Goal: Find specific page/section: Find specific page/section

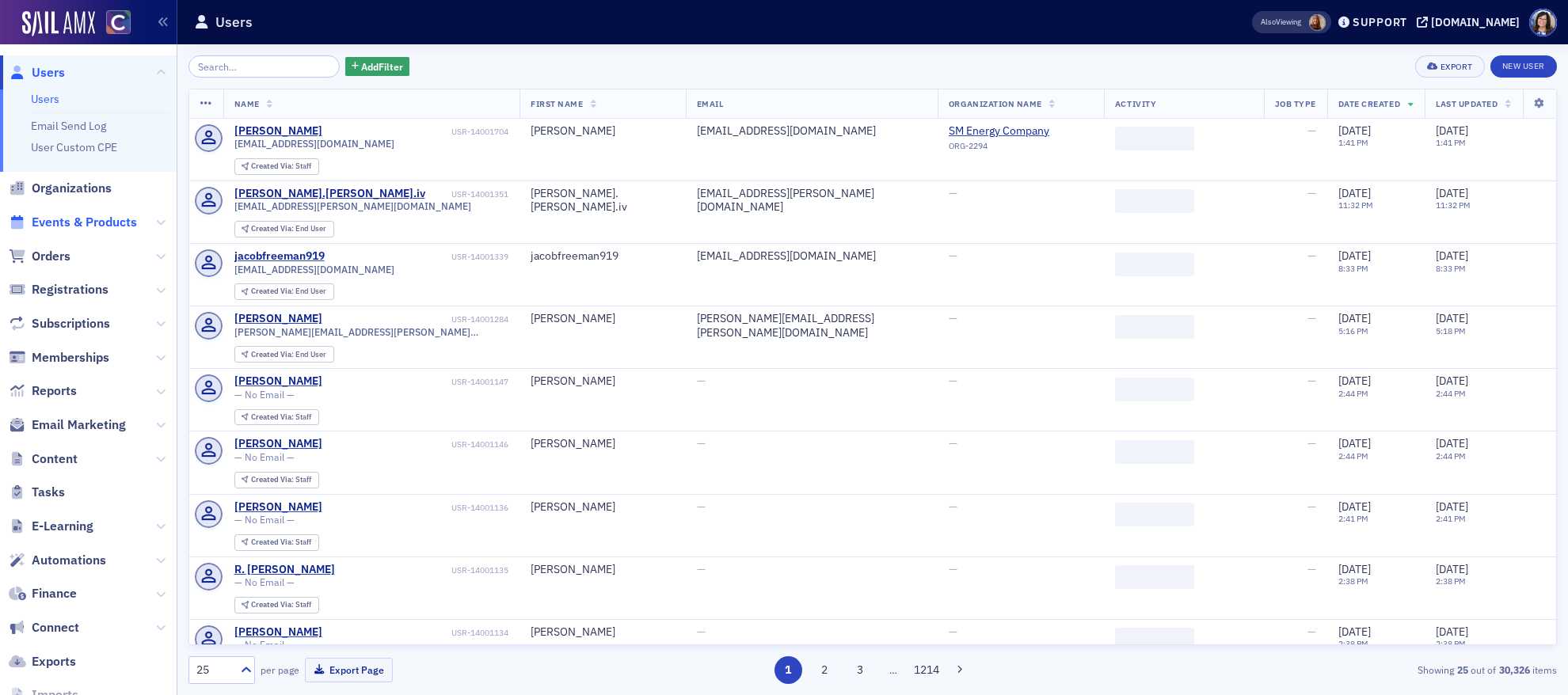
click at [109, 219] on span "Events & Products" at bounding box center [84, 222] width 105 height 17
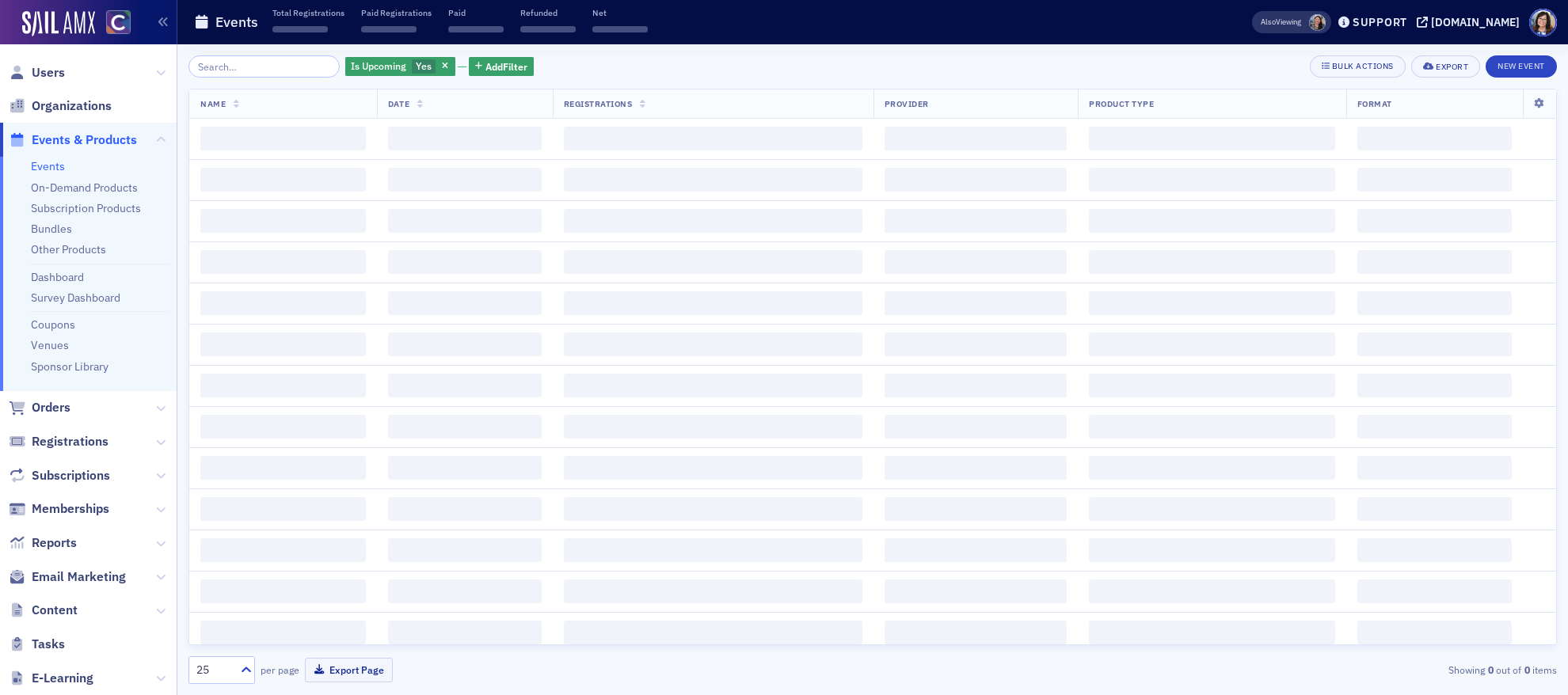
click at [241, 66] on input "search" at bounding box center [263, 66] width 152 height 22
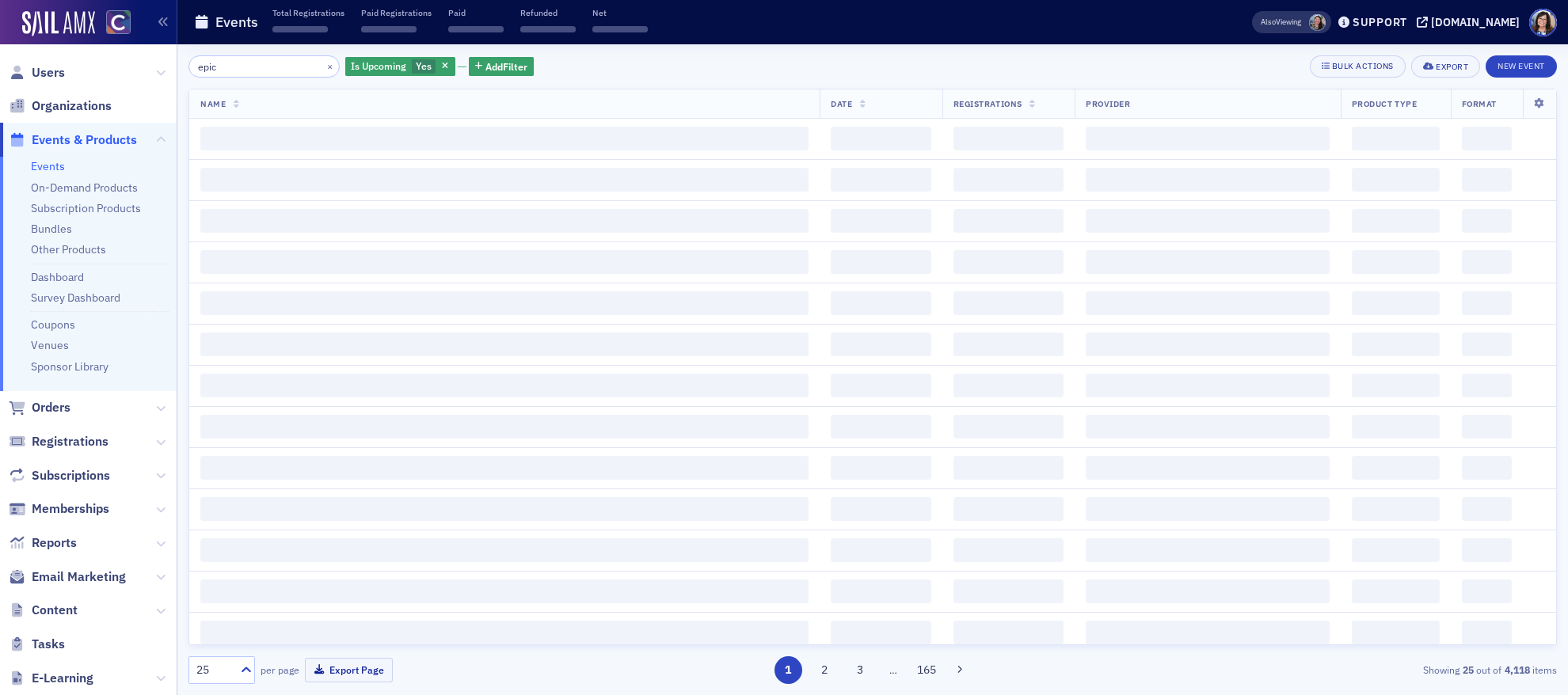
type input "epic"
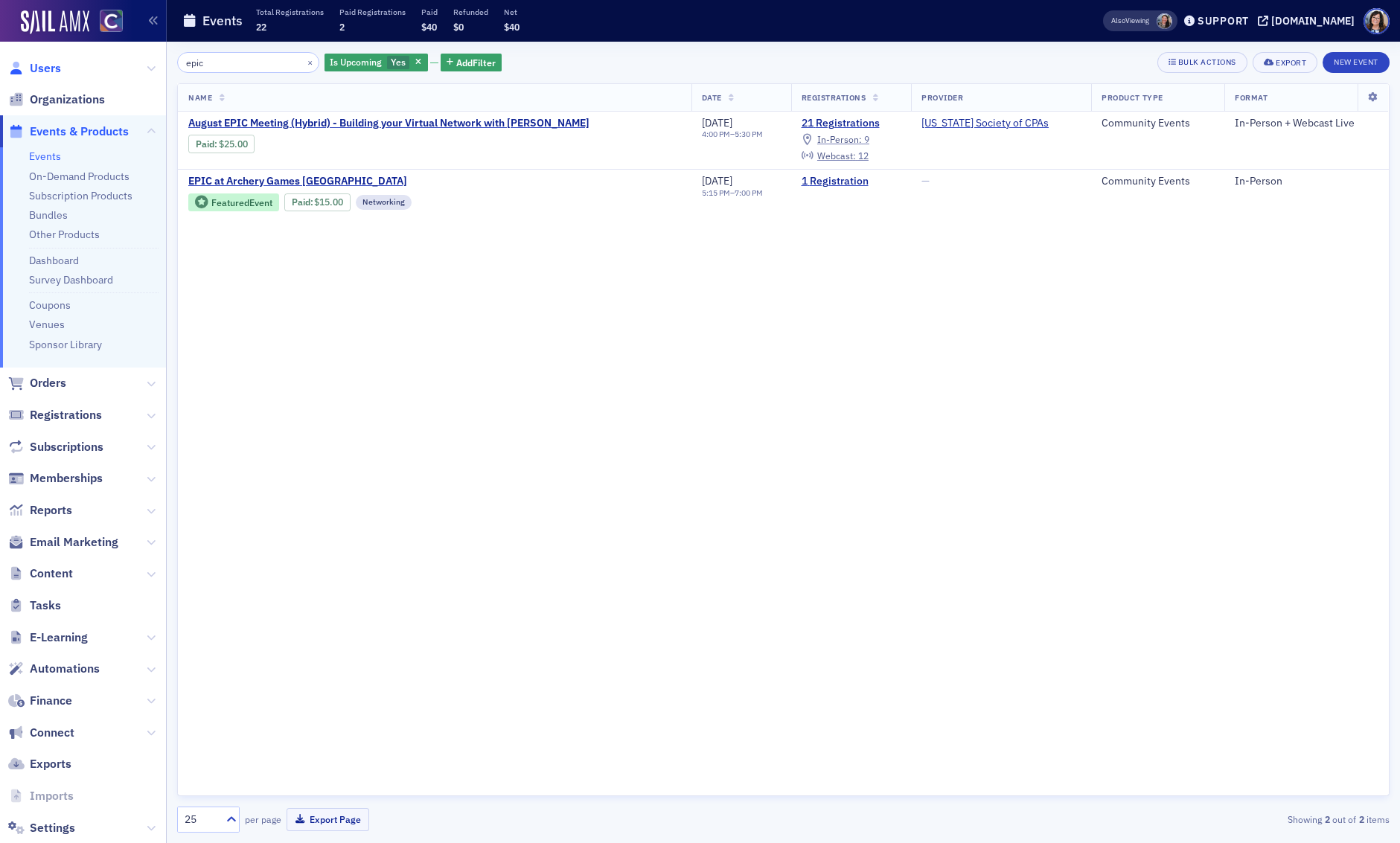
click at [55, 71] on span "Users" at bounding box center [45, 68] width 32 height 16
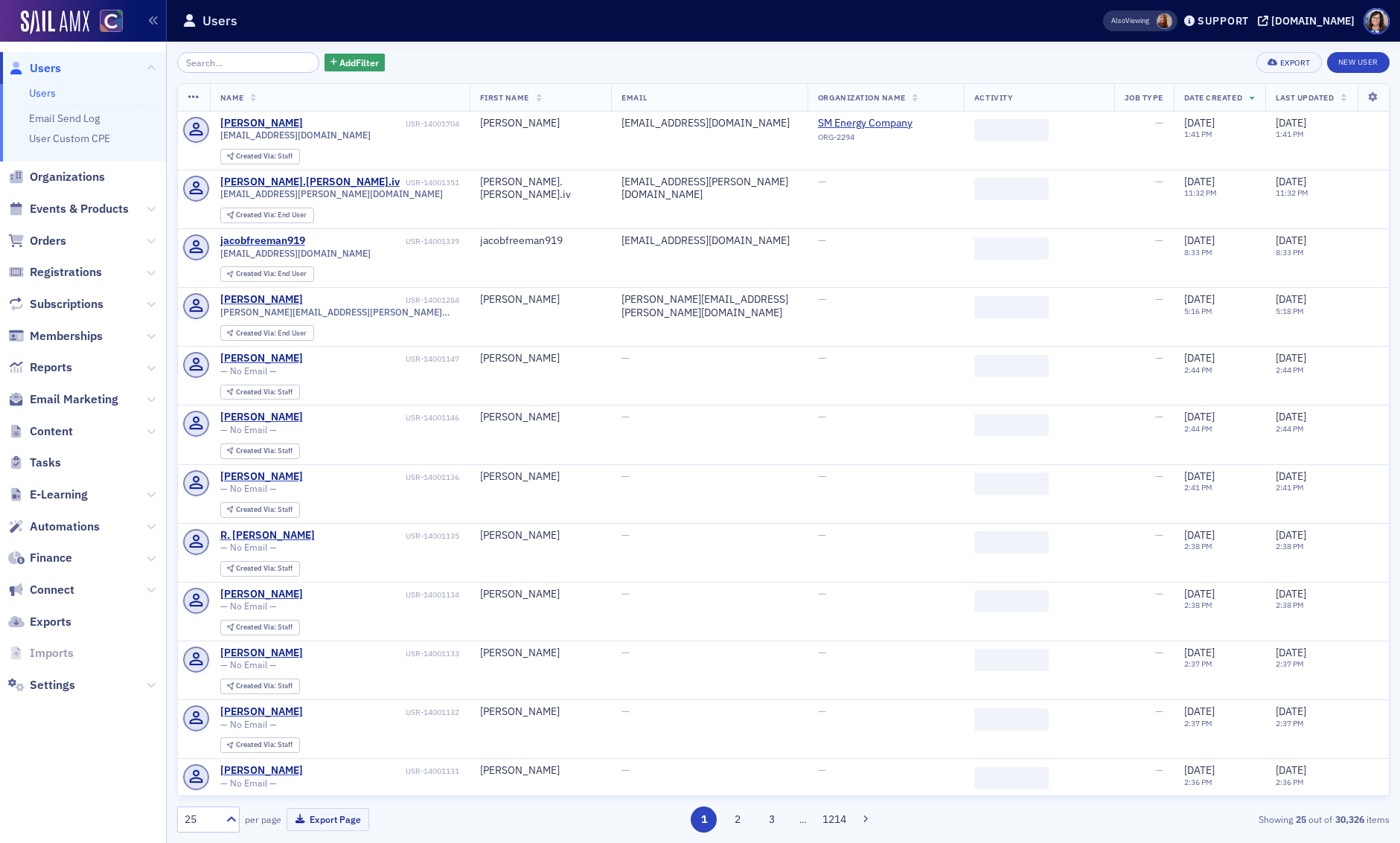
click at [216, 61] on input "search" at bounding box center [248, 62] width 143 height 20
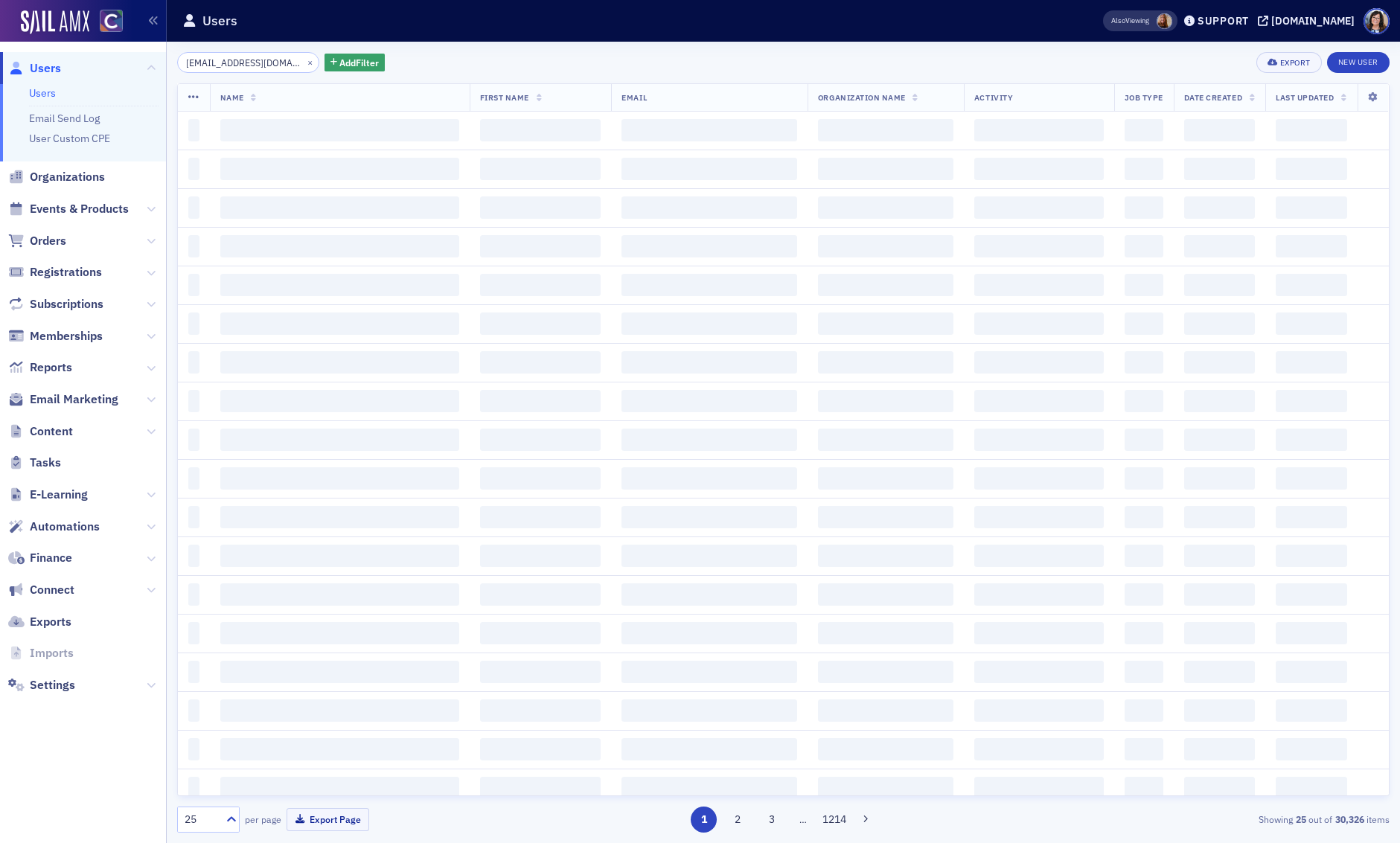
scroll to position [0, 17]
type input "[EMAIL_ADDRESS][DOMAIN_NAME]"
